Goal: Task Accomplishment & Management: Complete application form

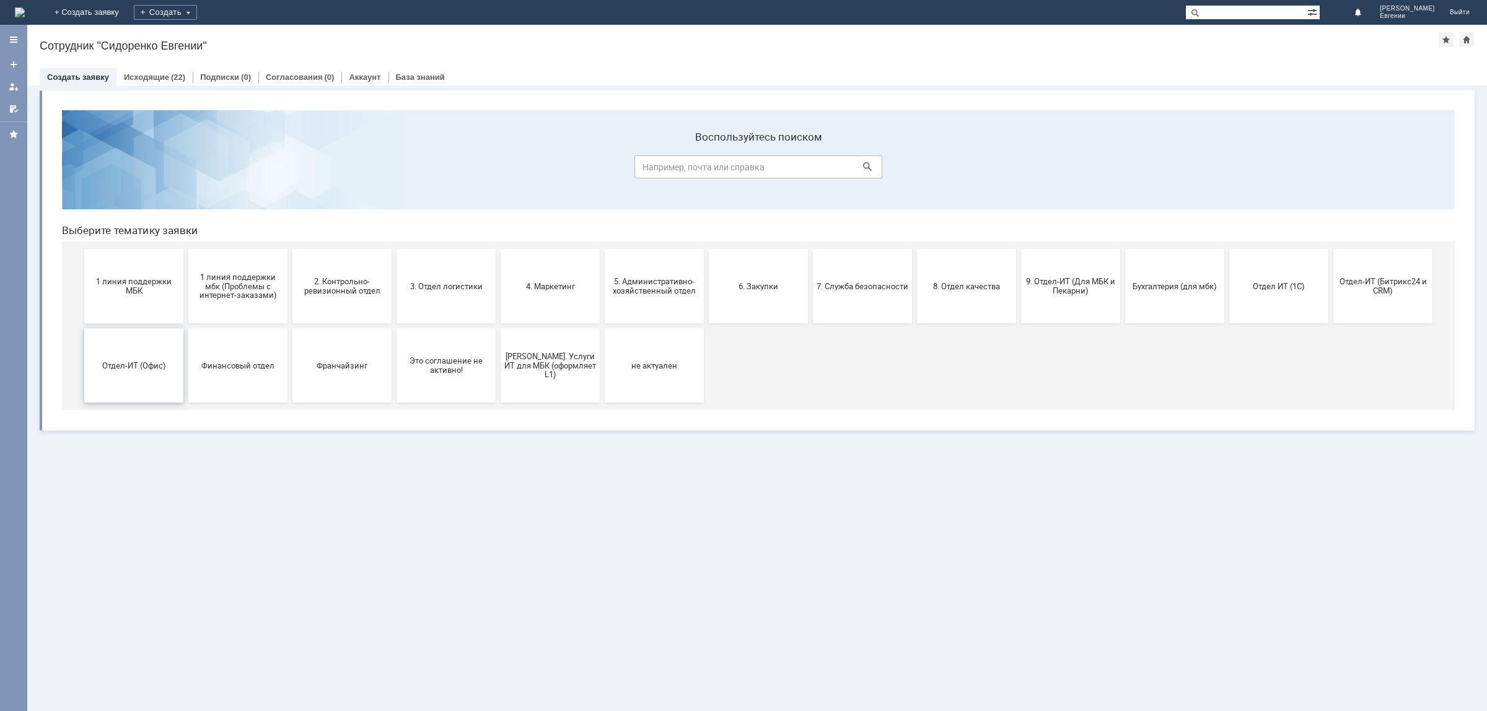
click at [155, 367] on span "Отдел-ИТ (Офис)" at bounding box center [134, 364] width 92 height 9
click at [1285, 290] on span "Отдел ИТ (1С)" at bounding box center [1279, 285] width 92 height 9
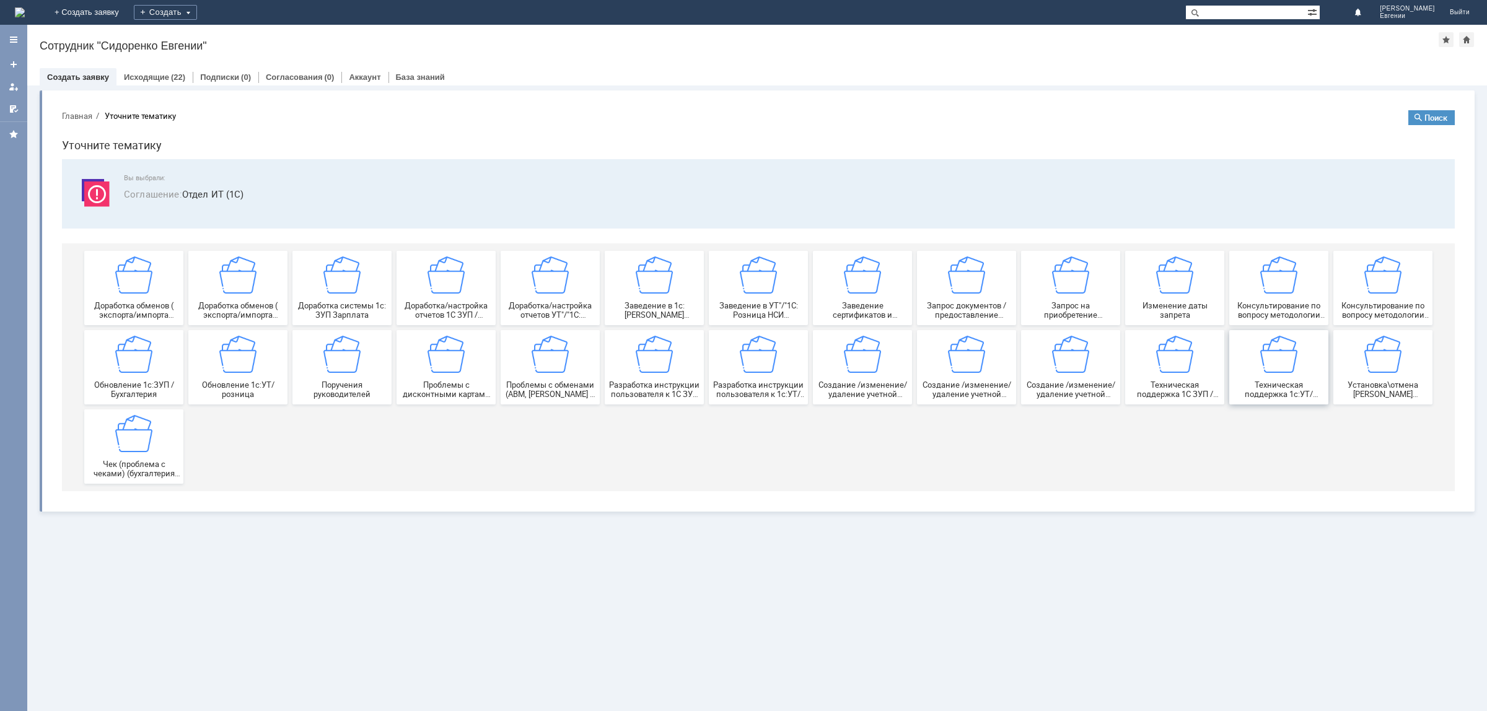
drag, startPoint x: 1276, startPoint y: 377, endPoint x: 1247, endPoint y: 494, distance: 120.5
click at [1276, 377] on div "Техническая поддержка 1с:УТ/розница" at bounding box center [1279, 367] width 92 height 63
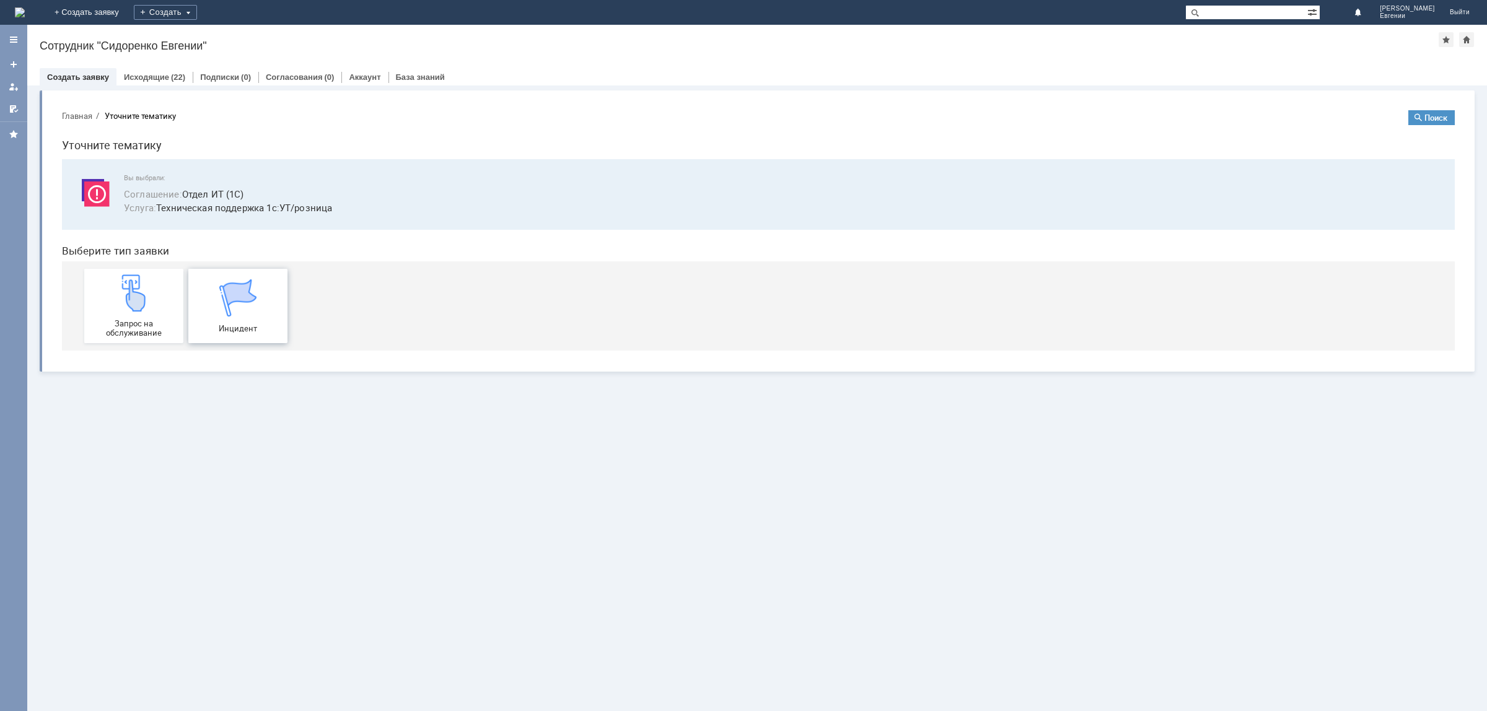
click at [229, 304] on img at bounding box center [237, 297] width 37 height 37
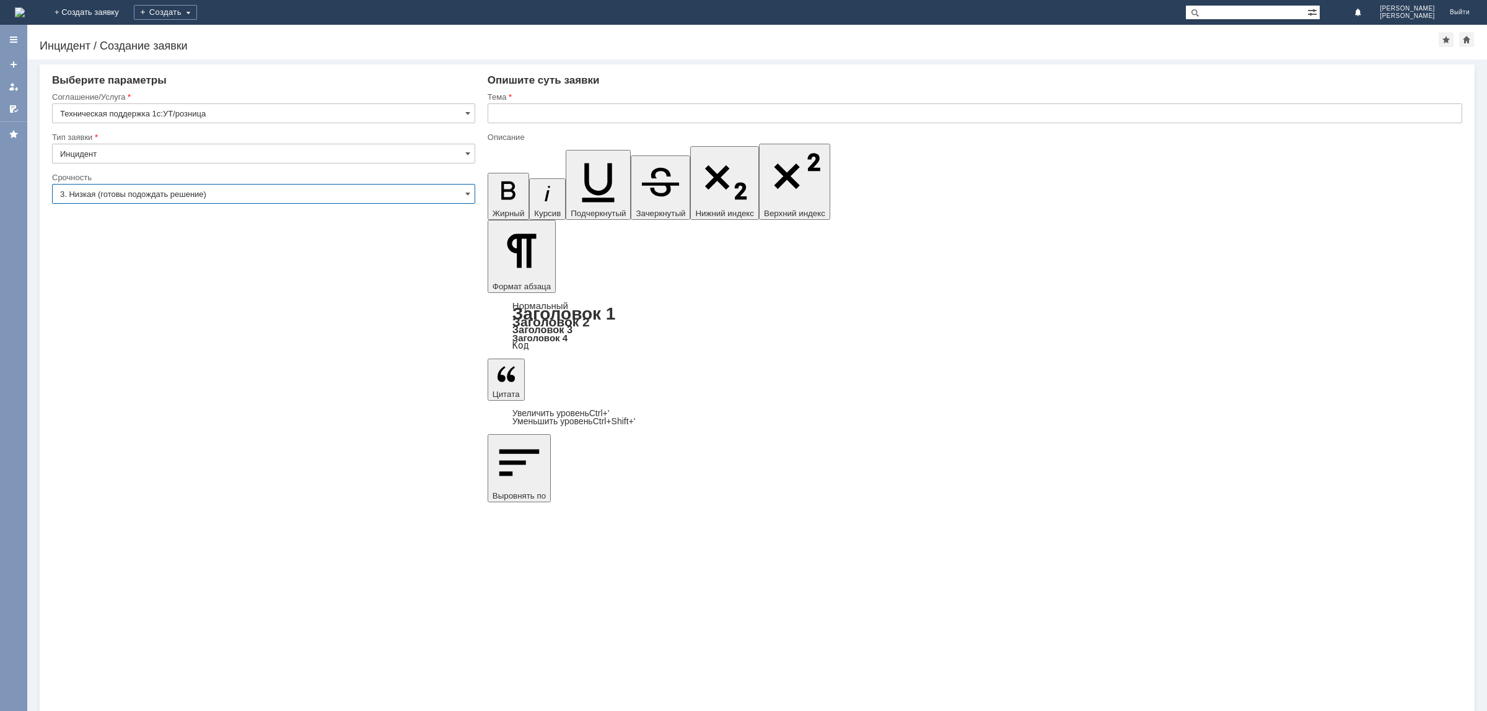
click at [187, 193] on input "3. Низкая (готовы подождать решение)" at bounding box center [263, 194] width 423 height 20
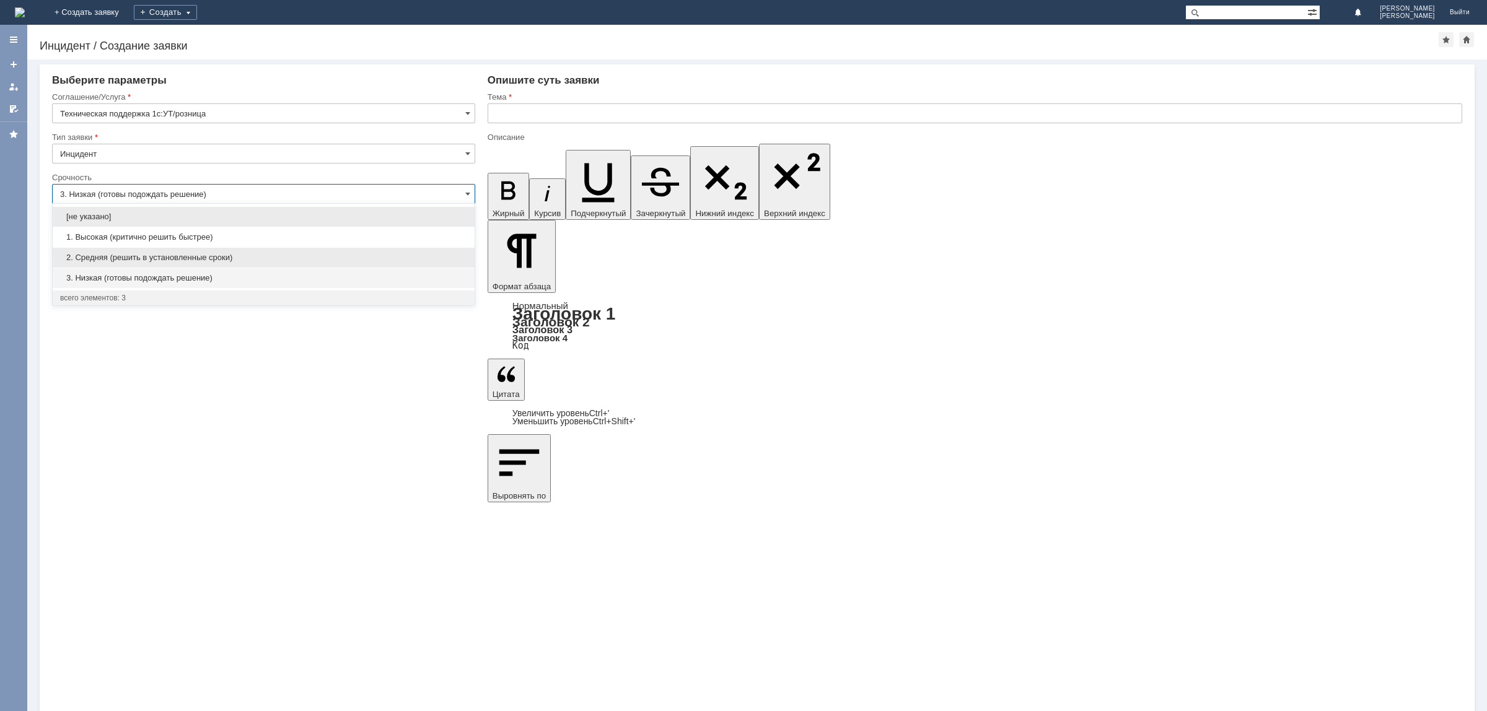
click at [123, 250] on div "2. Средняя (решить в установленные сроки)" at bounding box center [264, 258] width 422 height 20
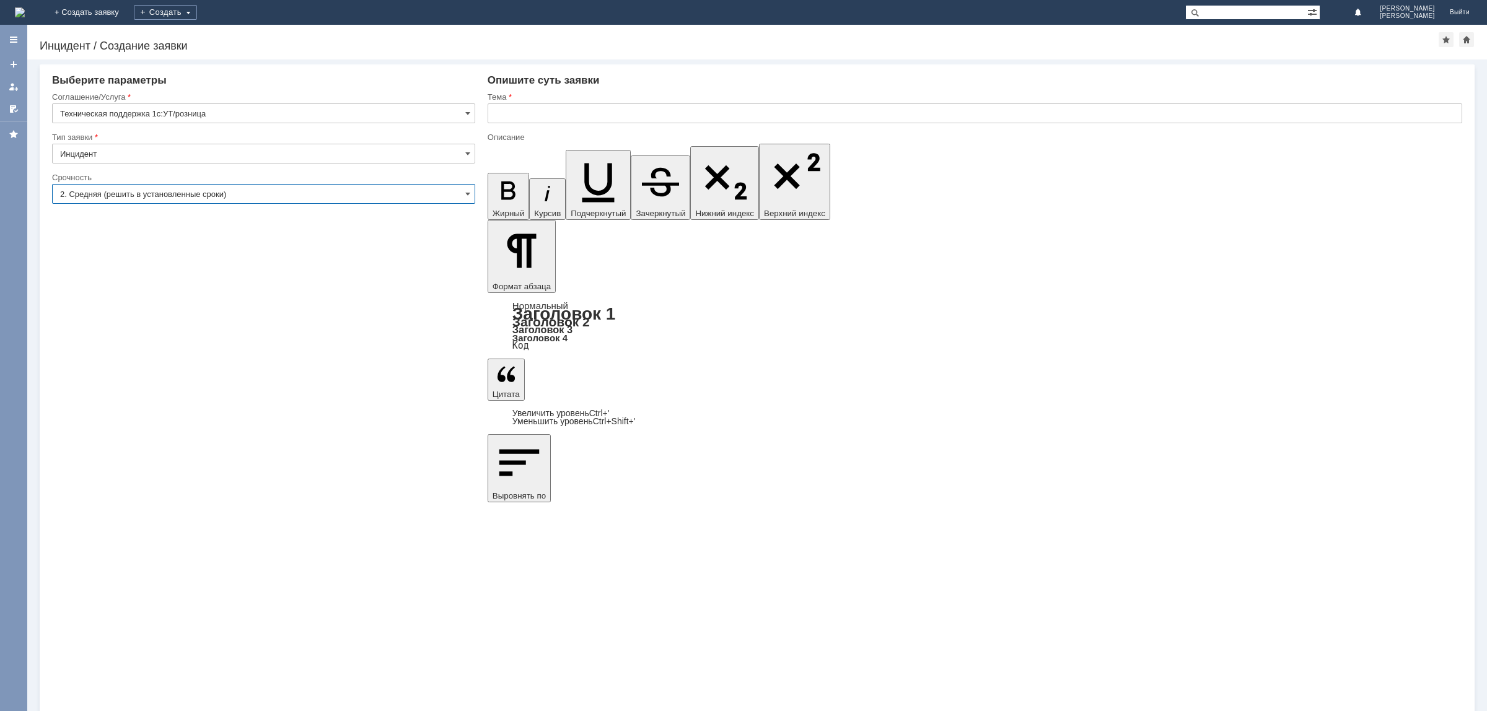
type input "2. Средняя (решить в установленные сроки)"
click at [518, 116] on input "text" at bounding box center [974, 113] width 974 height 20
type input "дать доступ к отчету"
